Goal: Task Accomplishment & Management: Manage account settings

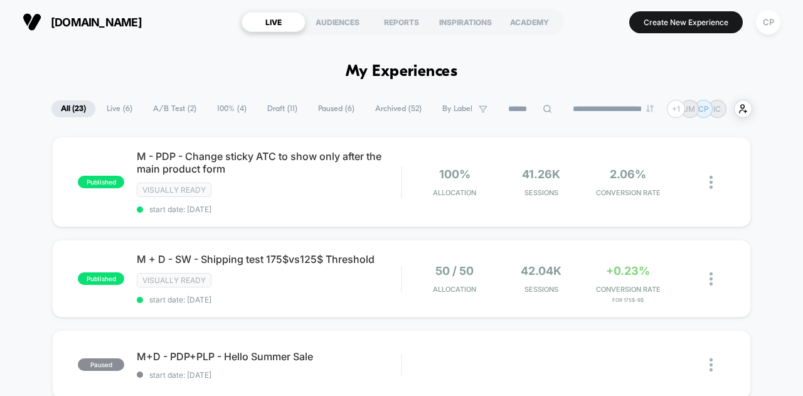
click at [128, 19] on span "[DOMAIN_NAME]" at bounding box center [96, 22] width 91 height 13
click at [767, 23] on div "CP" at bounding box center [768, 22] width 24 height 24
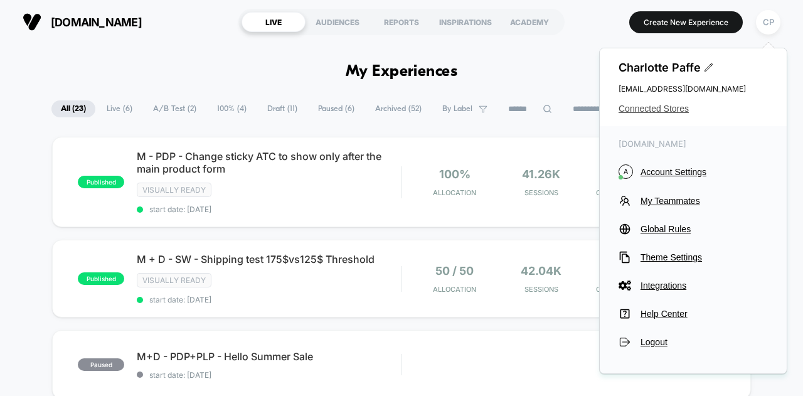
click at [665, 104] on span "Connected Stores" at bounding box center [693, 109] width 149 height 10
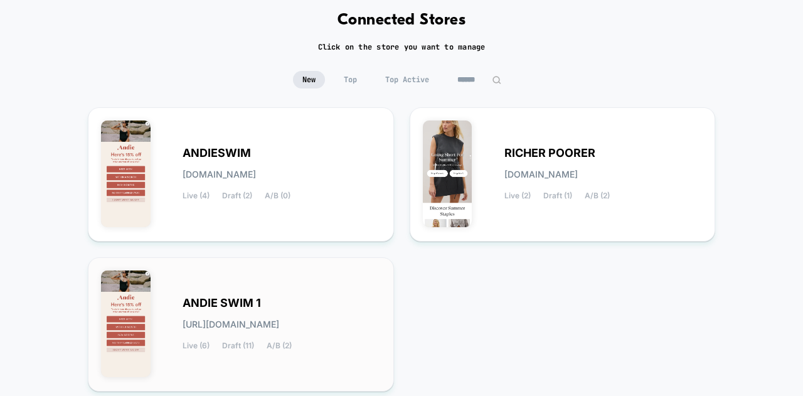
scroll to position [125, 0]
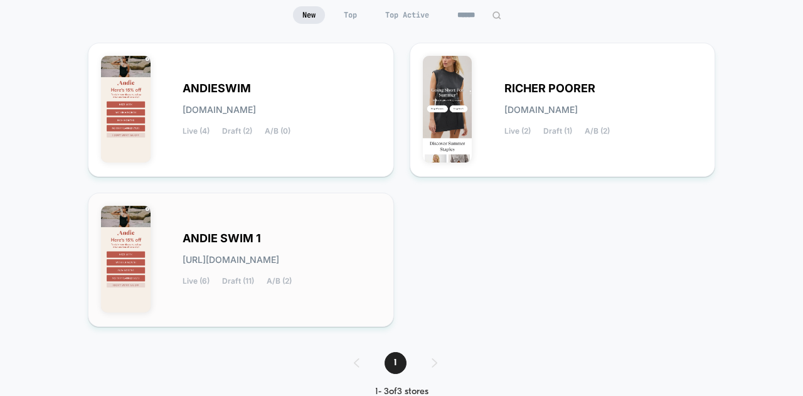
click at [279, 257] on span "[URL][DOMAIN_NAME]" at bounding box center [231, 259] width 97 height 9
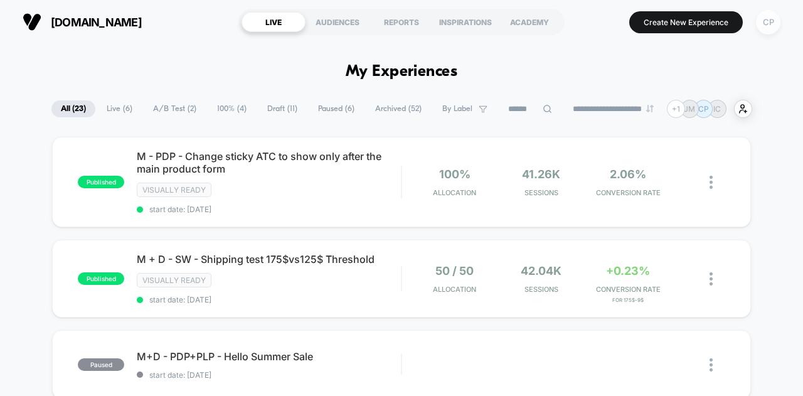
click at [767, 22] on div "CP" at bounding box center [768, 22] width 24 height 24
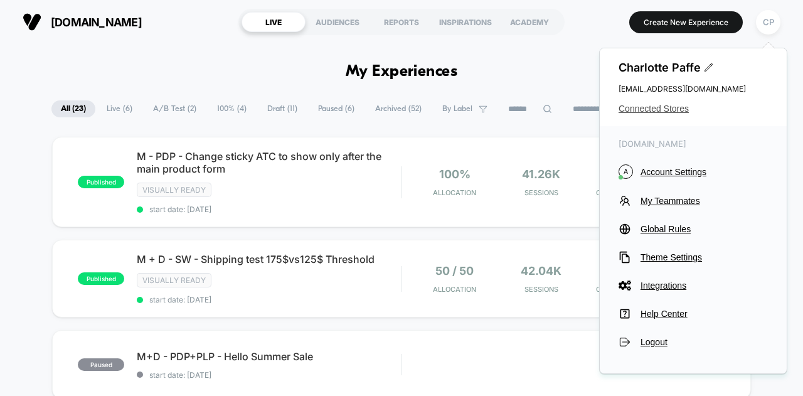
click at [674, 110] on span "Connected Stores" at bounding box center [693, 109] width 149 height 10
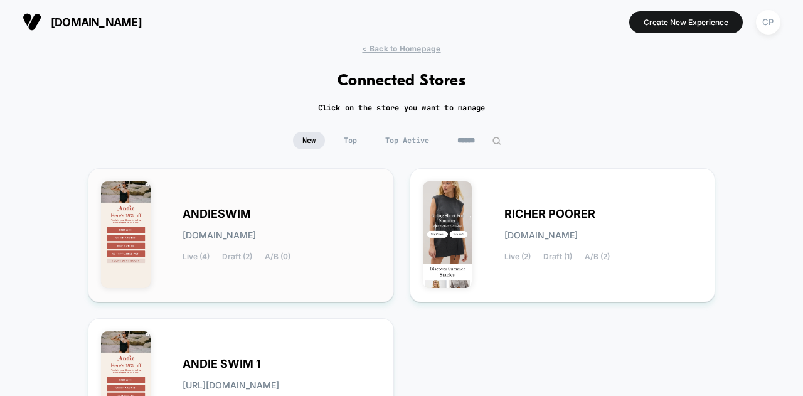
click at [221, 244] on div "ANDIESWIM [DOMAIN_NAME] Live (4) Draft (2) A/B (0)" at bounding box center [282, 235] width 198 height 51
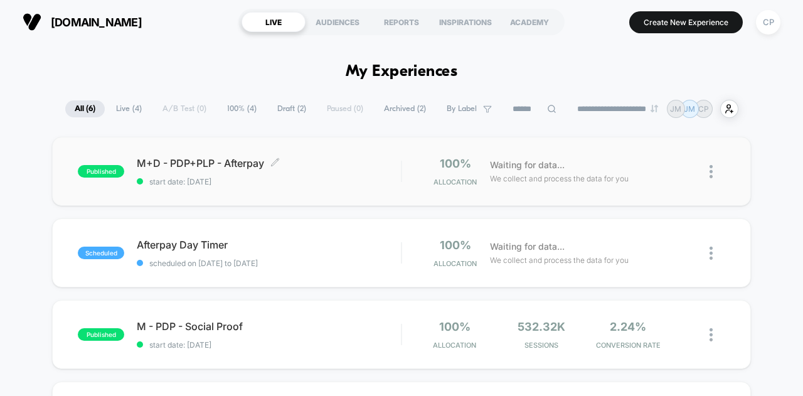
click at [123, 170] on span "published" at bounding box center [101, 171] width 46 height 13
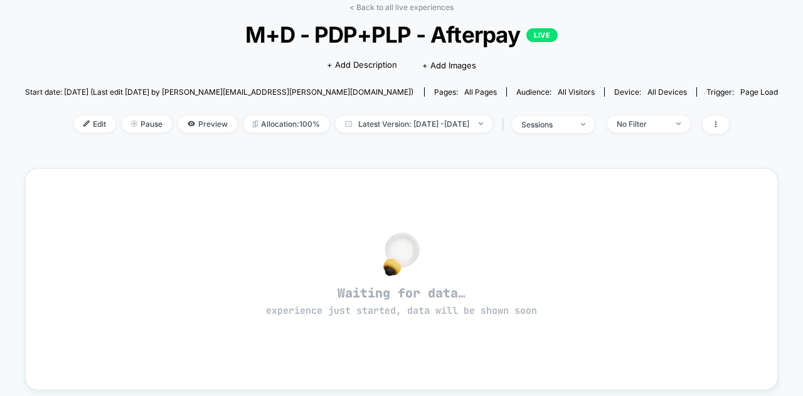
scroll to position [125, 0]
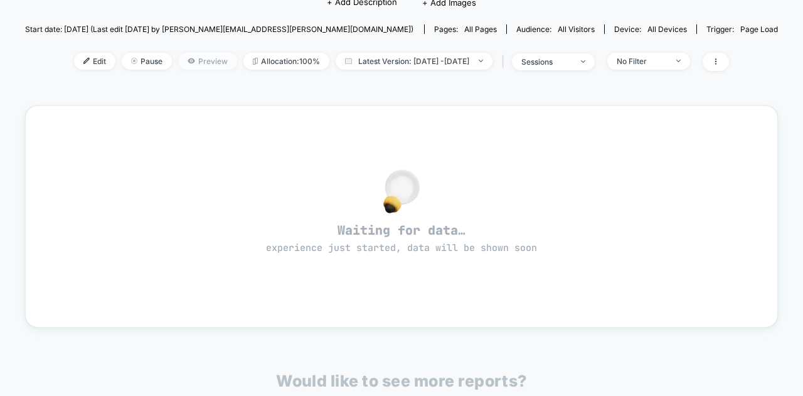
click at [213, 58] on span "Preview" at bounding box center [207, 61] width 59 height 17
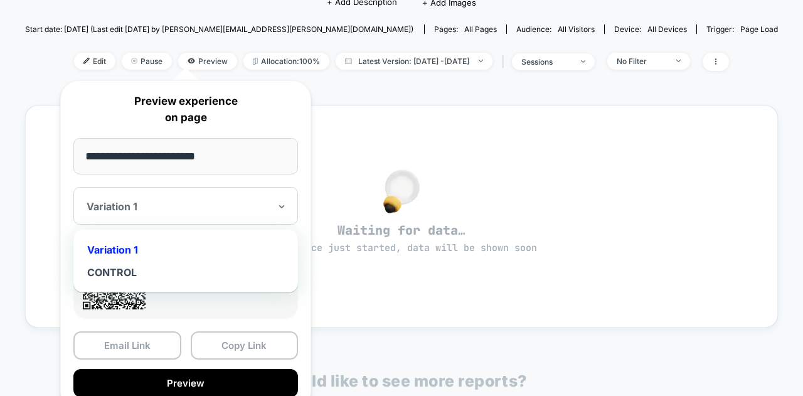
click at [233, 190] on div "Variation 1" at bounding box center [185, 206] width 225 height 38
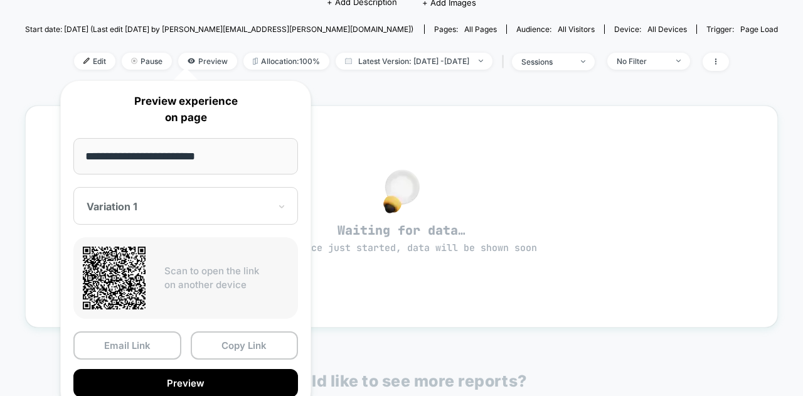
click at [235, 107] on p "Preview experience on page" at bounding box center [185, 109] width 225 height 32
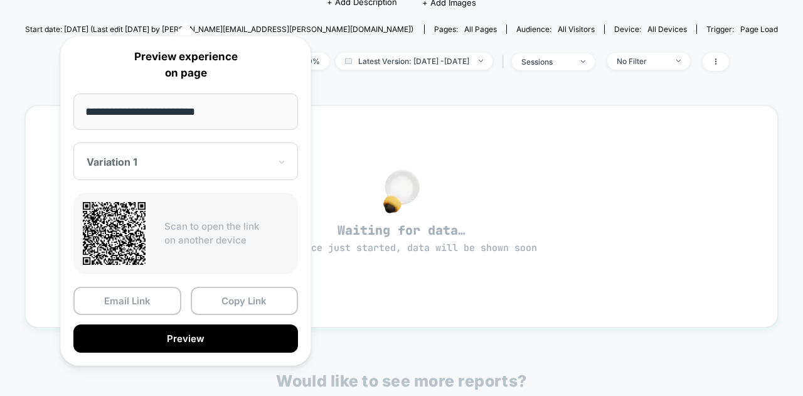
scroll to position [251, 0]
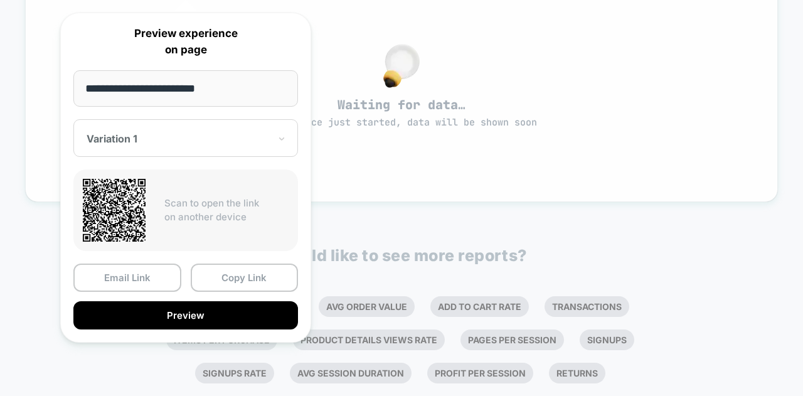
click at [694, 185] on div "Waiting for data… experience just started, data will be shown soon" at bounding box center [401, 91] width 753 height 222
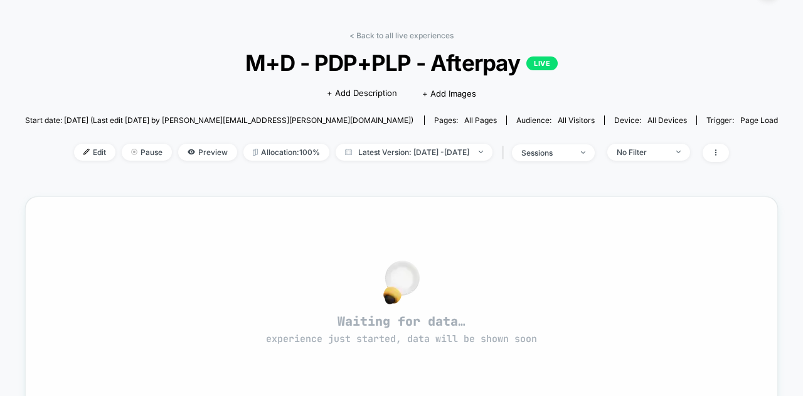
scroll to position [0, 0]
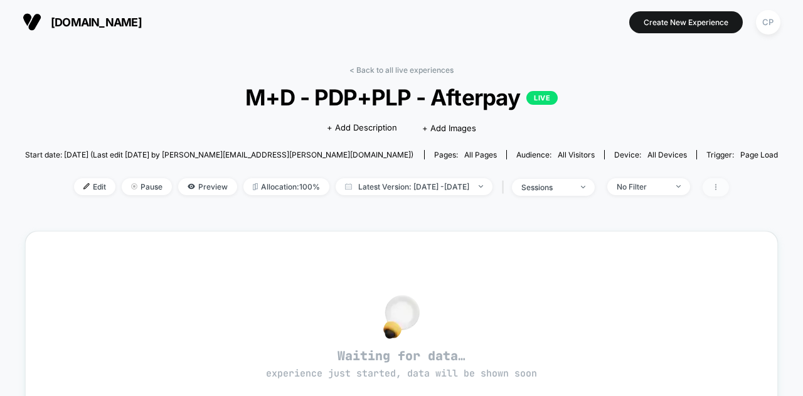
click at [729, 191] on span at bounding box center [716, 187] width 26 height 18
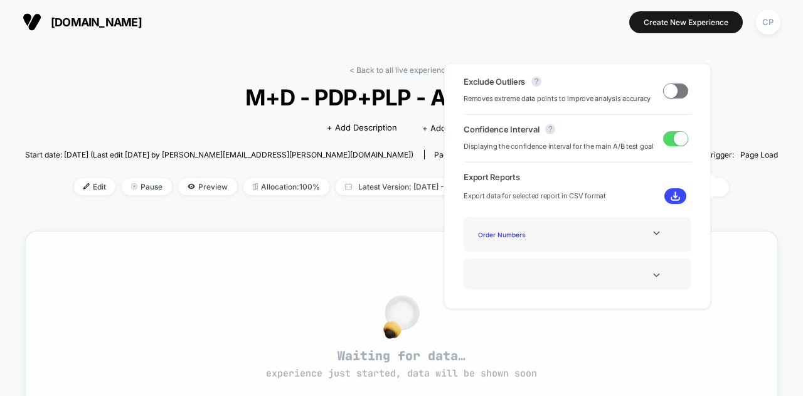
click at [728, 267] on div "Waiting for data… experience just started, data will be shown soon" at bounding box center [402, 341] width 708 height 177
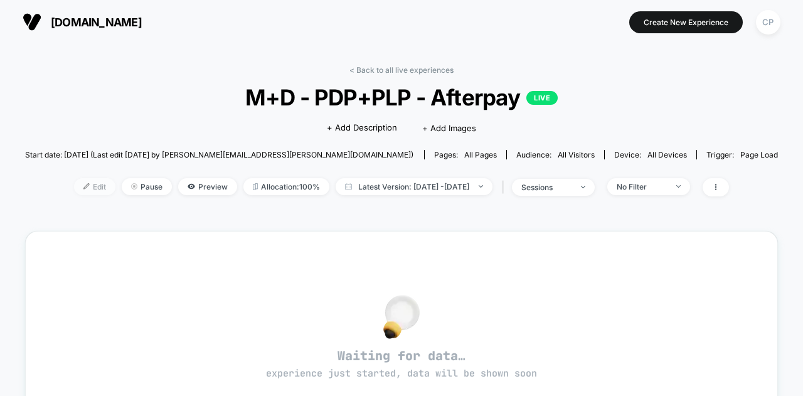
click at [83, 188] on img at bounding box center [86, 186] width 6 height 6
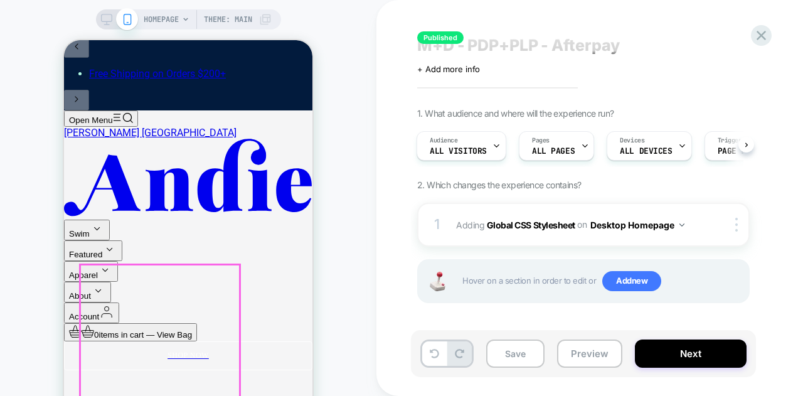
scroll to position [376, 0]
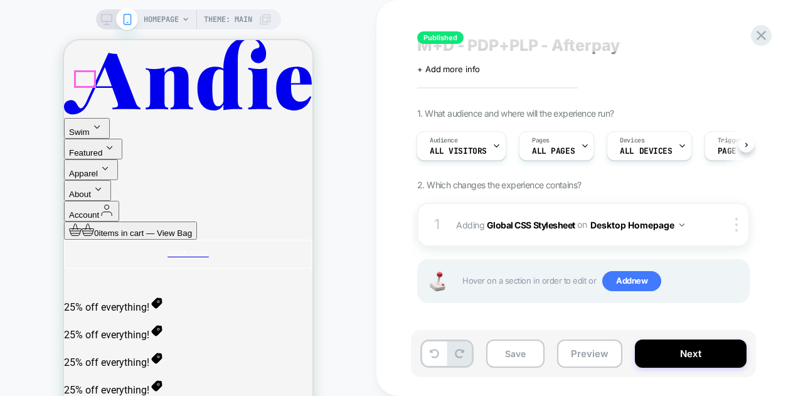
click at [113, 21] on icon "Top" at bounding box center [123, 16] width 20 height 11
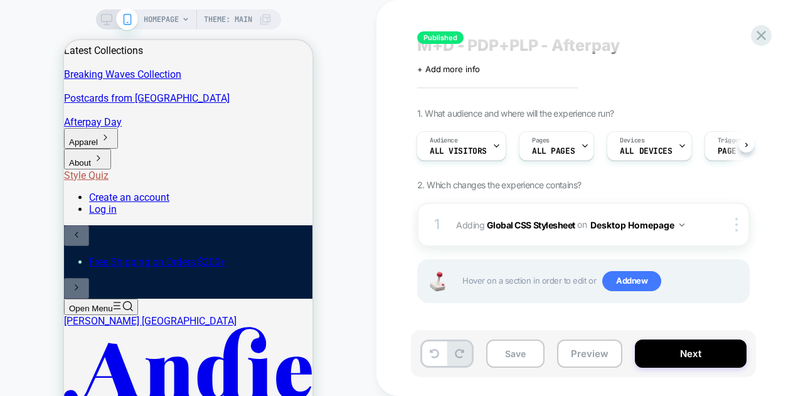
click at [64, 114] on img at bounding box center [64, 114] width 0 height 0
click at [476, 142] on div "Audience All Visitors" at bounding box center [458, 146] width 82 height 28
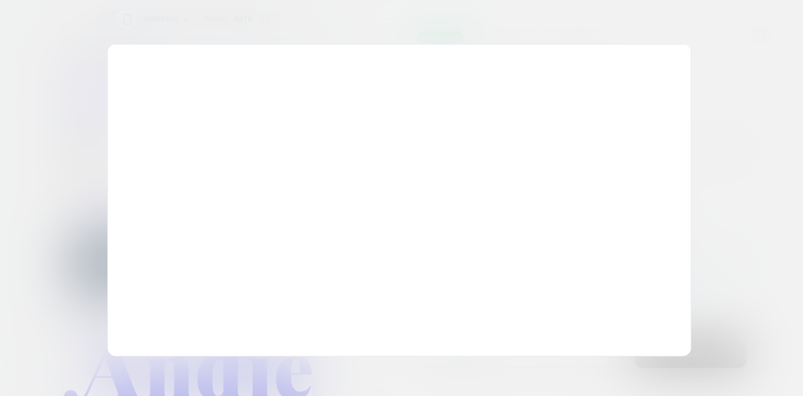
click at [534, 149] on div "Choose the audience that will see the experience Custom Audience Build your own…" at bounding box center [399, 200] width 584 height 312
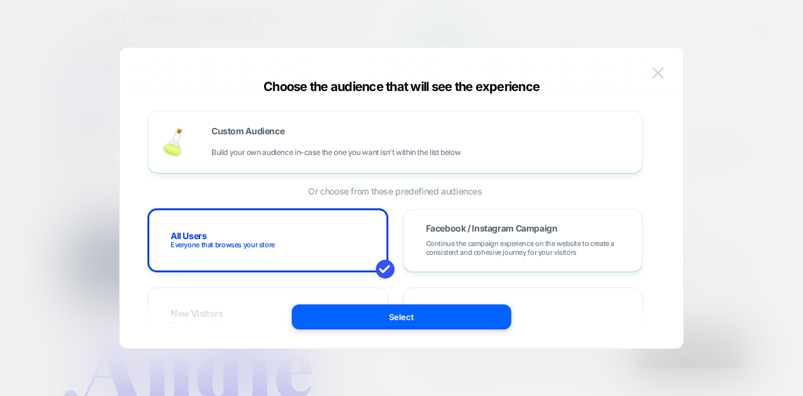
click at [663, 70] on img at bounding box center [657, 72] width 11 height 11
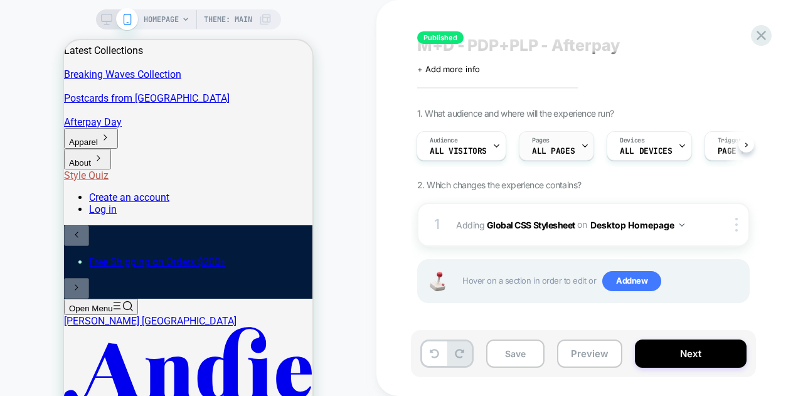
click at [566, 142] on div "Pages ALL PAGES" at bounding box center [553, 146] width 68 height 28
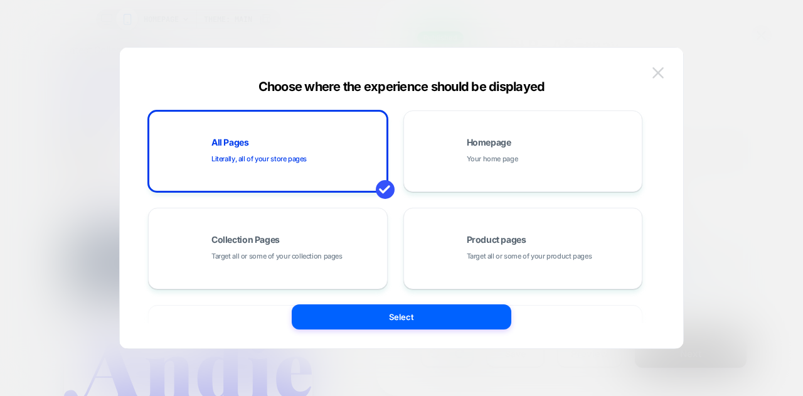
click at [661, 73] on img at bounding box center [657, 72] width 11 height 11
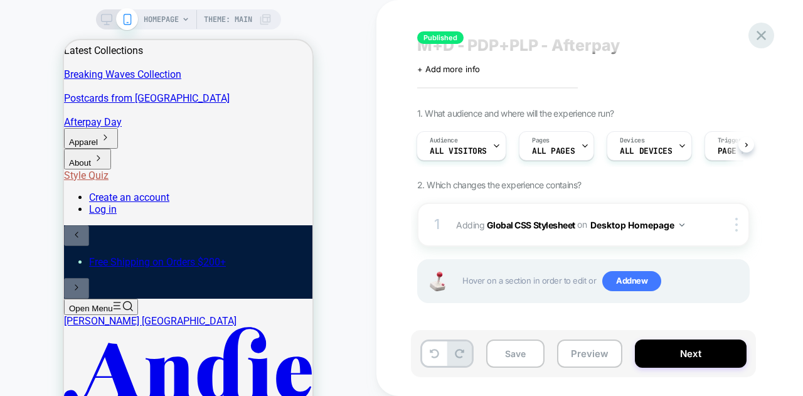
click at [759, 35] on icon at bounding box center [761, 35] width 17 height 17
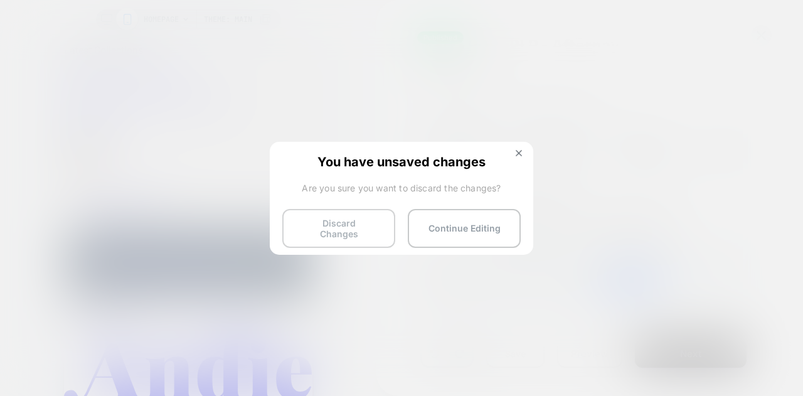
click at [364, 225] on button "Discard Changes" at bounding box center [338, 228] width 113 height 39
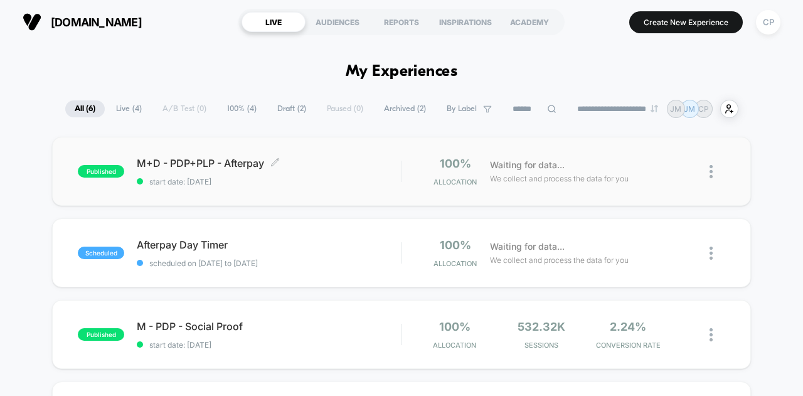
click at [174, 164] on span "M+D - PDP+PLP - Afterpay Click to edit experience details" at bounding box center [269, 163] width 264 height 13
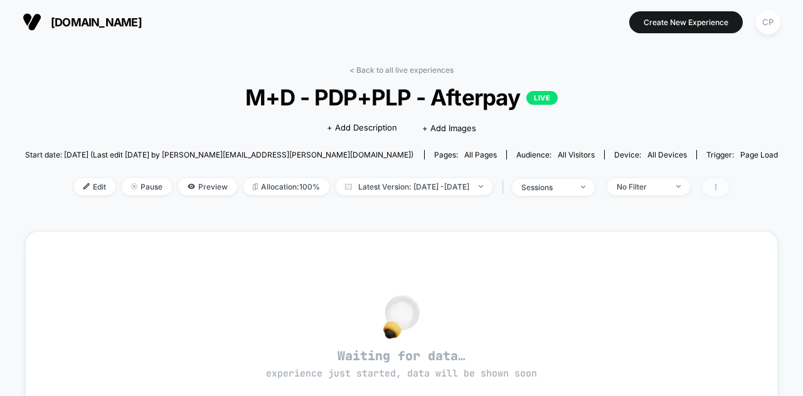
click at [720, 188] on icon at bounding box center [716, 187] width 8 height 8
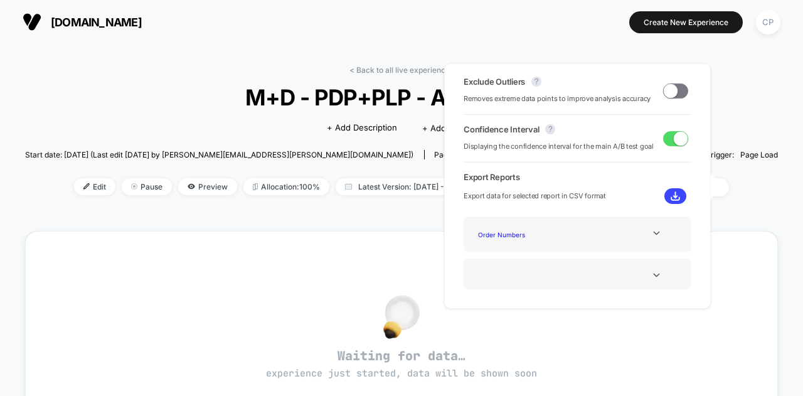
click at [756, 102] on div "< Back to all live experiences M+D - PDP+PLP - Afterpay LIVE Click to edit expe…" at bounding box center [401, 394] width 803 height 701
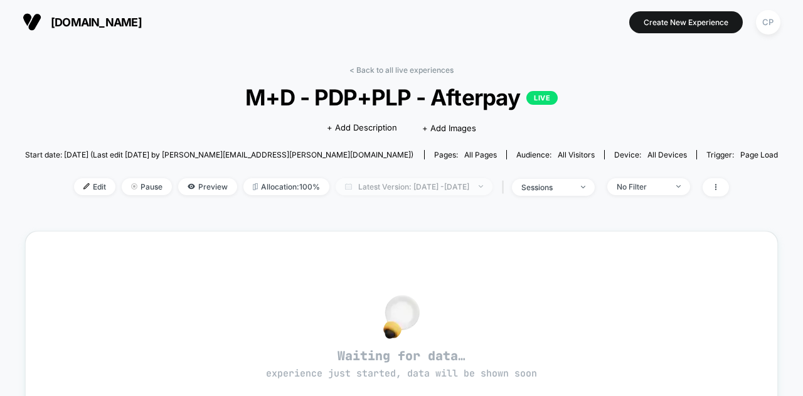
click at [376, 190] on span "Latest Version: [DATE] - [DATE]" at bounding box center [414, 186] width 157 height 17
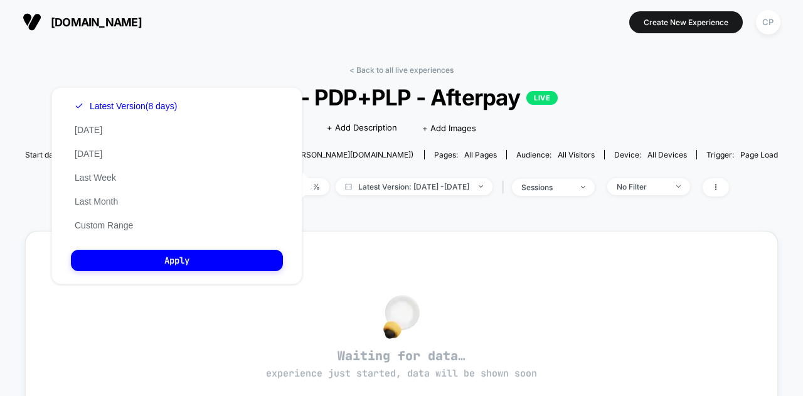
click at [625, 70] on div "< Back to all live experiences M+D - PDP+PLP - Afterpay LIVE Click to edit expe…" at bounding box center [401, 138] width 753 height 147
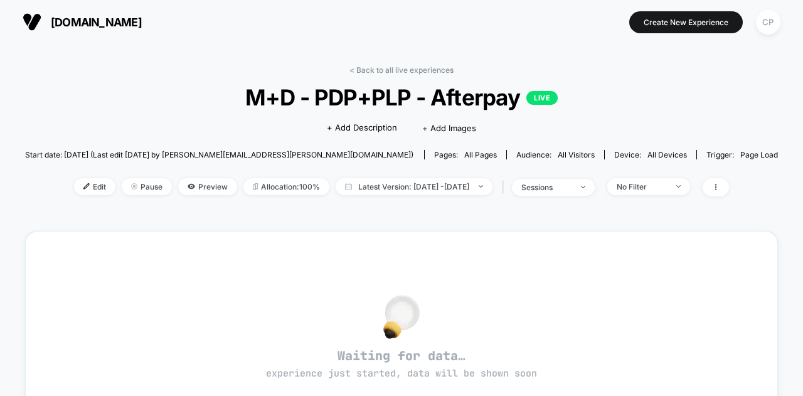
click at [51, 24] on span "[DOMAIN_NAME]" at bounding box center [96, 22] width 91 height 13
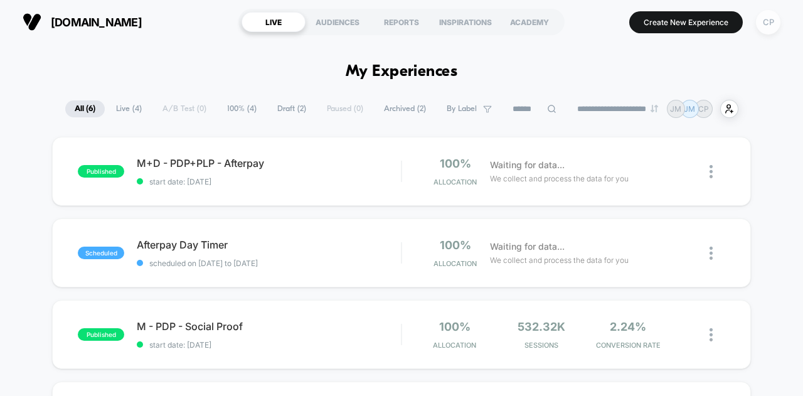
click at [778, 21] on div "CP" at bounding box center [768, 22] width 24 height 24
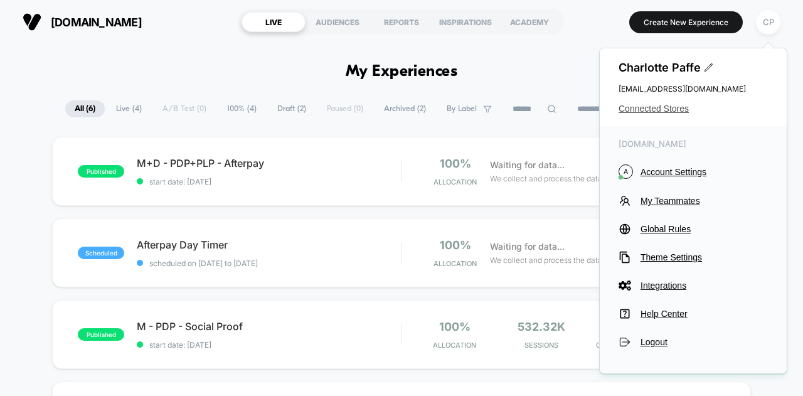
click at [667, 110] on span "Connected Stores" at bounding box center [693, 109] width 149 height 10
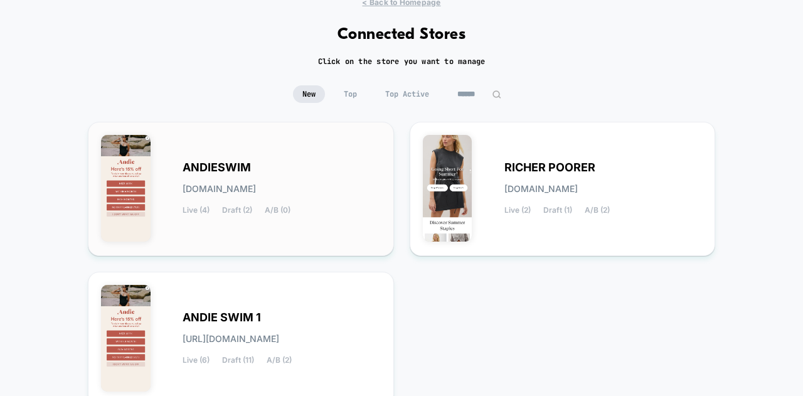
scroll to position [63, 0]
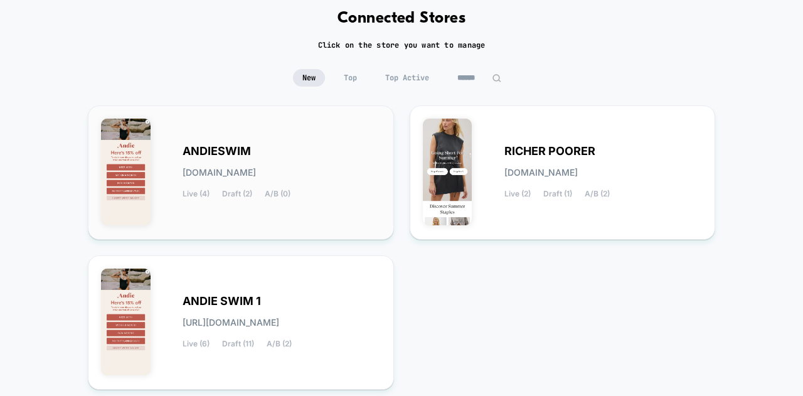
click at [121, 149] on img at bounding box center [126, 172] width 50 height 107
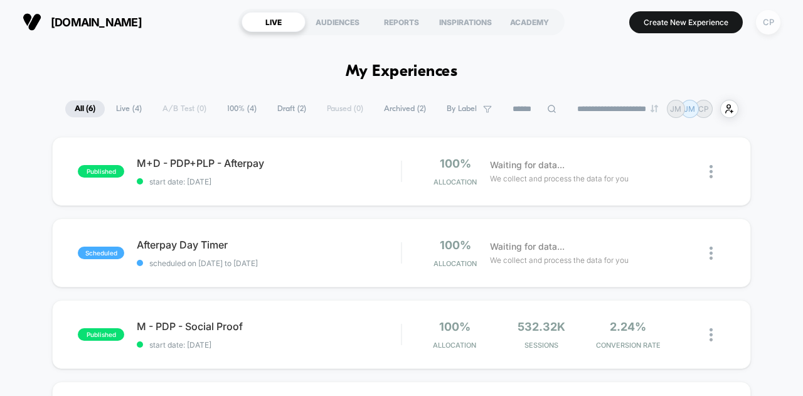
click at [772, 22] on div "CP" at bounding box center [768, 22] width 24 height 24
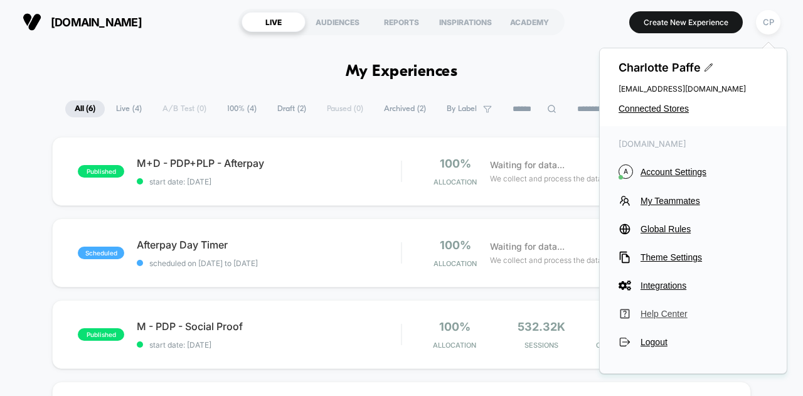
click at [657, 312] on span "Help Center" at bounding box center [704, 314] width 127 height 10
click at [635, 105] on span "Connected Stores" at bounding box center [693, 109] width 149 height 10
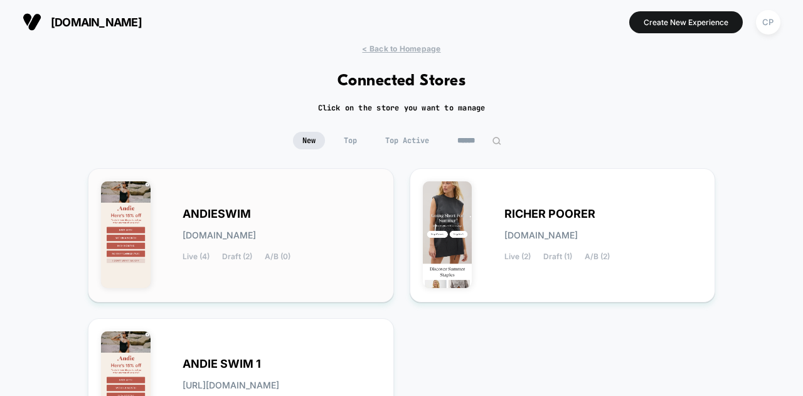
scroll to position [63, 0]
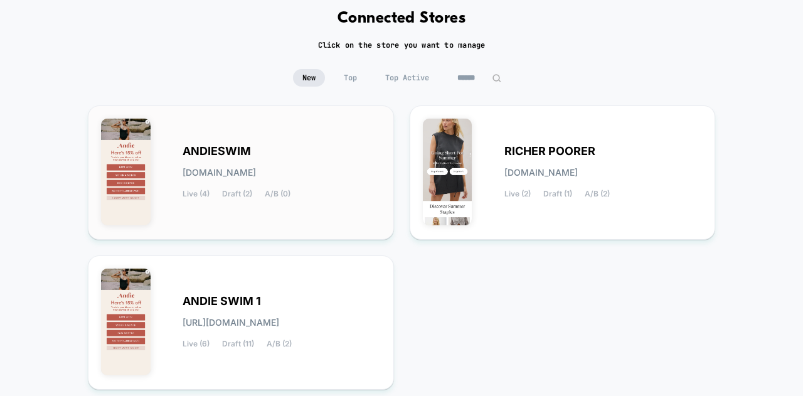
drag, startPoint x: 314, startPoint y: 173, endPoint x: 193, endPoint y: 173, distance: 121.1
click at [193, 173] on div "ANDIESWIM [DOMAIN_NAME] Live (4) Draft (2) A/B (0)" at bounding box center [282, 172] width 198 height 51
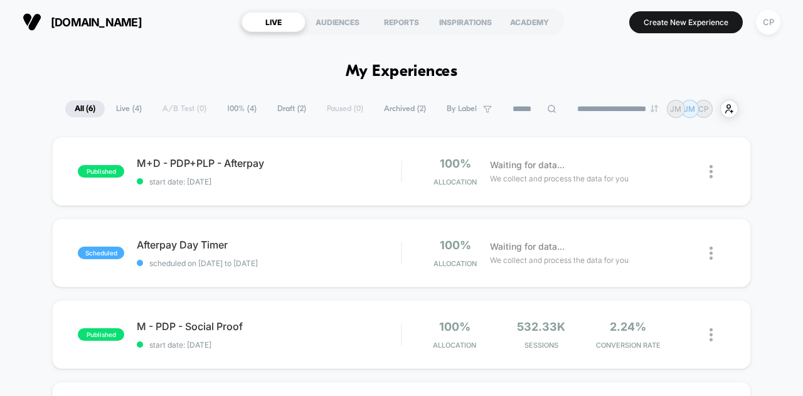
drag, startPoint x: 177, startPoint y: 19, endPoint x: 40, endPoint y: 31, distance: 137.2
click at [40, 31] on section "[DOMAIN_NAME]" at bounding box center [124, 21] width 210 height 31
click at [176, 38] on div "[DOMAIN_NAME] LIVE AUDIENCES REPORTS INSPIRATIONS ACADEMY Create New Experience…" at bounding box center [401, 22] width 803 height 44
drag, startPoint x: 265, startPoint y: 165, endPoint x: 142, endPoint y: 162, distance: 122.4
click at [142, 162] on span "M+D - PDP+PLP - Afterpay Click to edit experience details" at bounding box center [269, 163] width 264 height 13
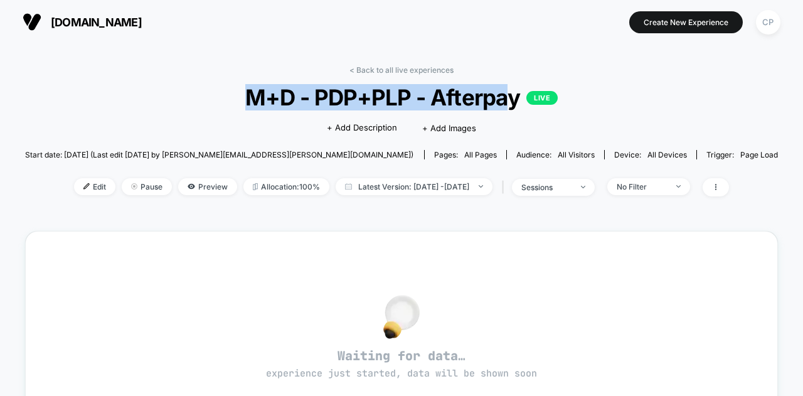
drag, startPoint x: 455, startPoint y: 103, endPoint x: 240, endPoint y: 91, distance: 214.9
click at [240, 91] on span "M+D - PDP+PLP - Afterpay LIVE" at bounding box center [402, 97] width 678 height 26
click at [243, 91] on span "M+D - PDP+PLP - Afterpay LIVE" at bounding box center [402, 97] width 678 height 26
drag, startPoint x: 245, startPoint y: 93, endPoint x: 514, endPoint y: 105, distance: 270.0
click at [514, 105] on span "M+D - PDP+PLP - Afterpay LIVE" at bounding box center [402, 97] width 678 height 26
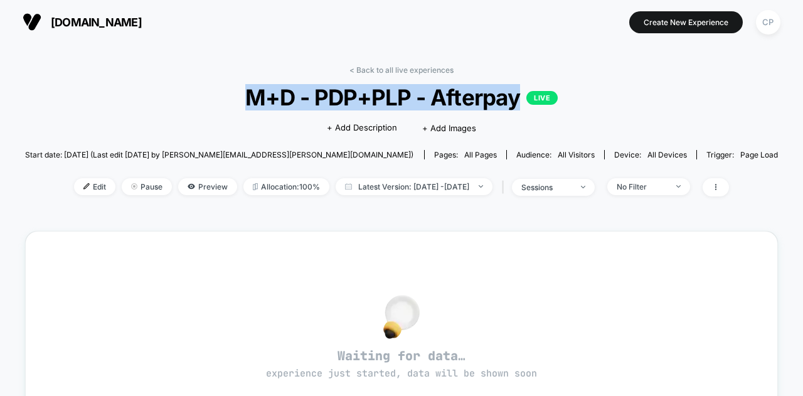
copy span "M+D - PDP+PLP - Afterpay"
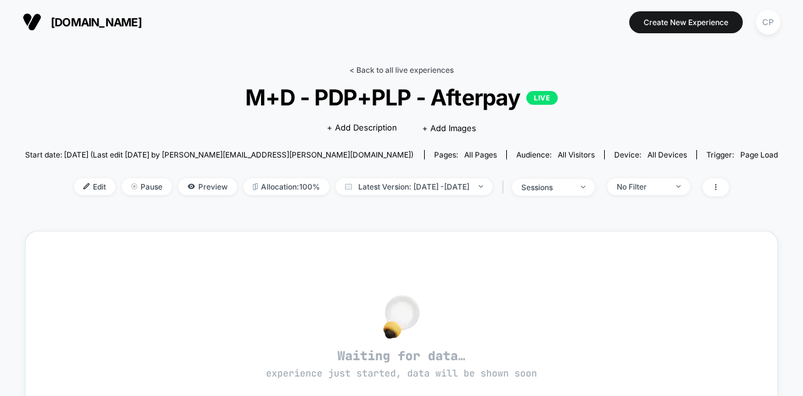
click at [380, 66] on link "< Back to all live experiences" at bounding box center [401, 69] width 104 height 9
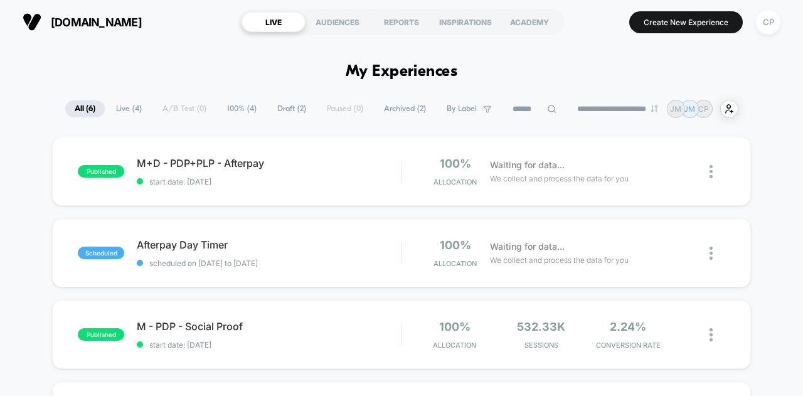
drag, startPoint x: 169, startPoint y: 22, endPoint x: 53, endPoint y: 19, distance: 116.7
click at [53, 18] on section "[DOMAIN_NAME]" at bounding box center [124, 21] width 210 height 31
copy span "[DOMAIN_NAME]"
click at [769, 21] on div "CP" at bounding box center [768, 22] width 24 height 24
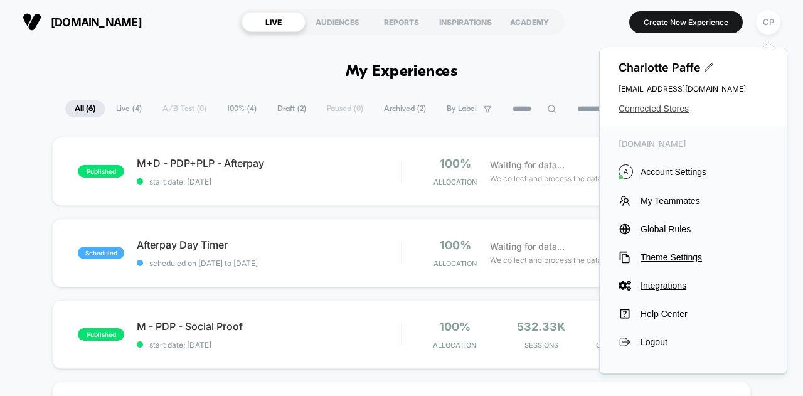
click at [663, 106] on span "Connected Stores" at bounding box center [693, 109] width 149 height 10
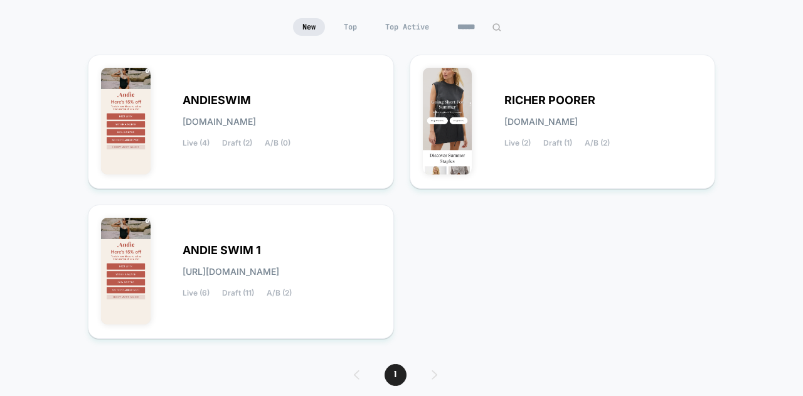
scroll to position [125, 0]
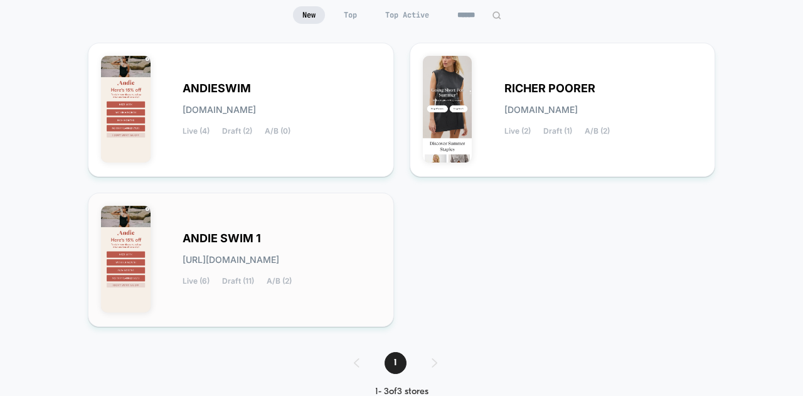
click at [188, 255] on span "[URL][DOMAIN_NAME]" at bounding box center [231, 259] width 97 height 9
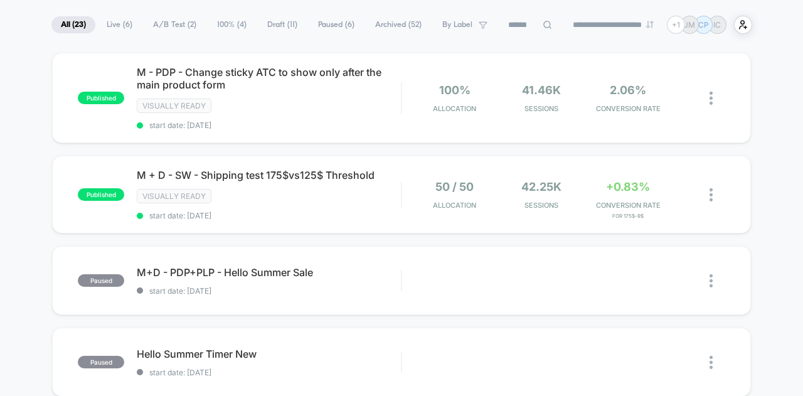
scroll to position [125, 0]
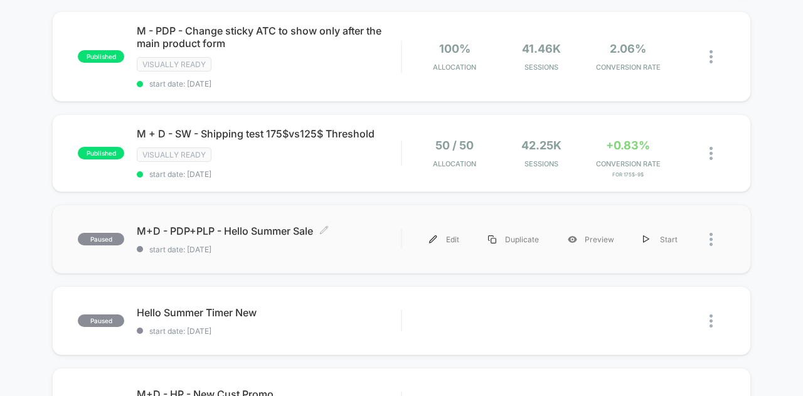
click at [261, 227] on span "M+D - PDP+PLP - Hello Summer Sale Click to edit experience details" at bounding box center [269, 231] width 264 height 13
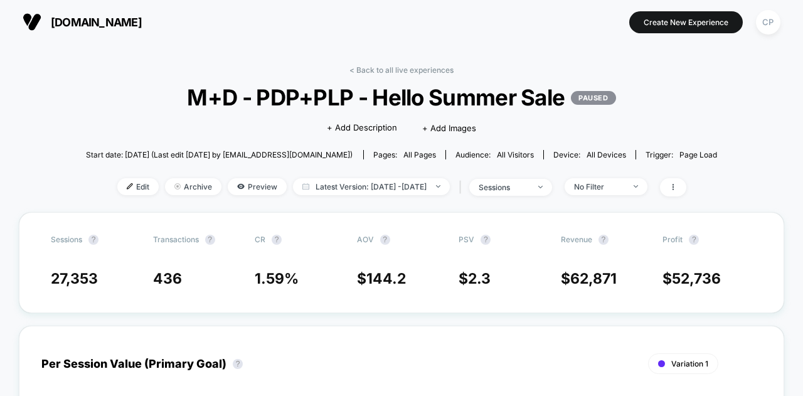
drag, startPoint x: 191, startPoint y: 98, endPoint x: 562, endPoint y: 101, distance: 370.8
click at [562, 101] on span "M+D - PDP+PLP - Hello Summer Sale PAUSED" at bounding box center [401, 97] width 568 height 26
copy span "M+D - PDP+PLP - Hello Summer Sale"
